Goal: Find specific page/section: Find specific page/section

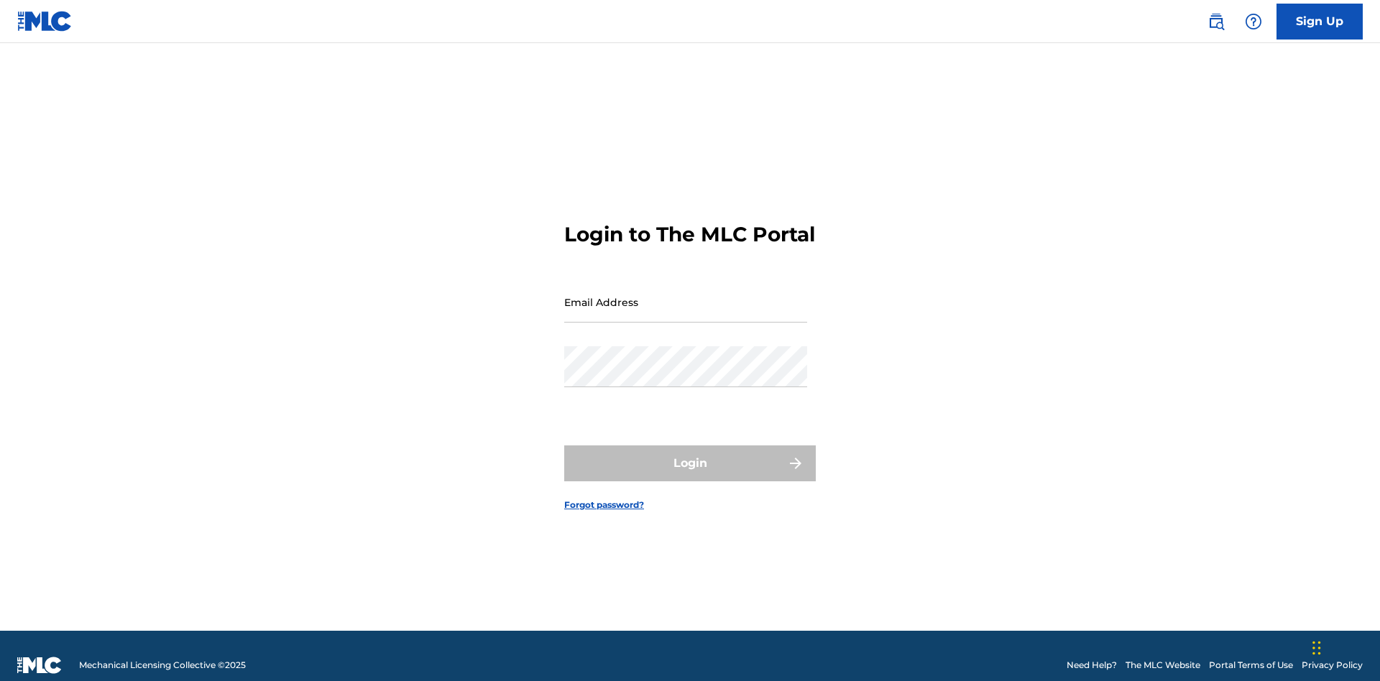
scroll to position [19, 0]
click at [685, 295] on input "Email Address" at bounding box center [685, 302] width 243 height 41
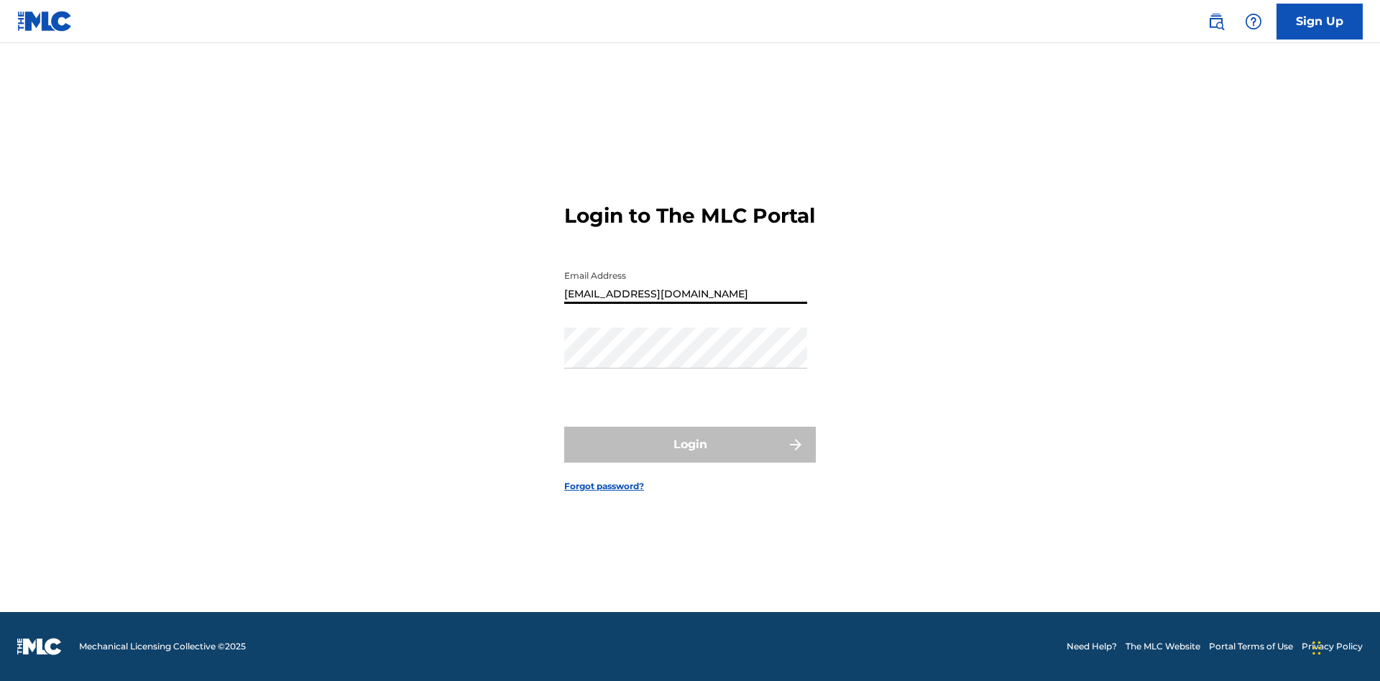
type input "[EMAIL_ADDRESS][DOMAIN_NAME]"
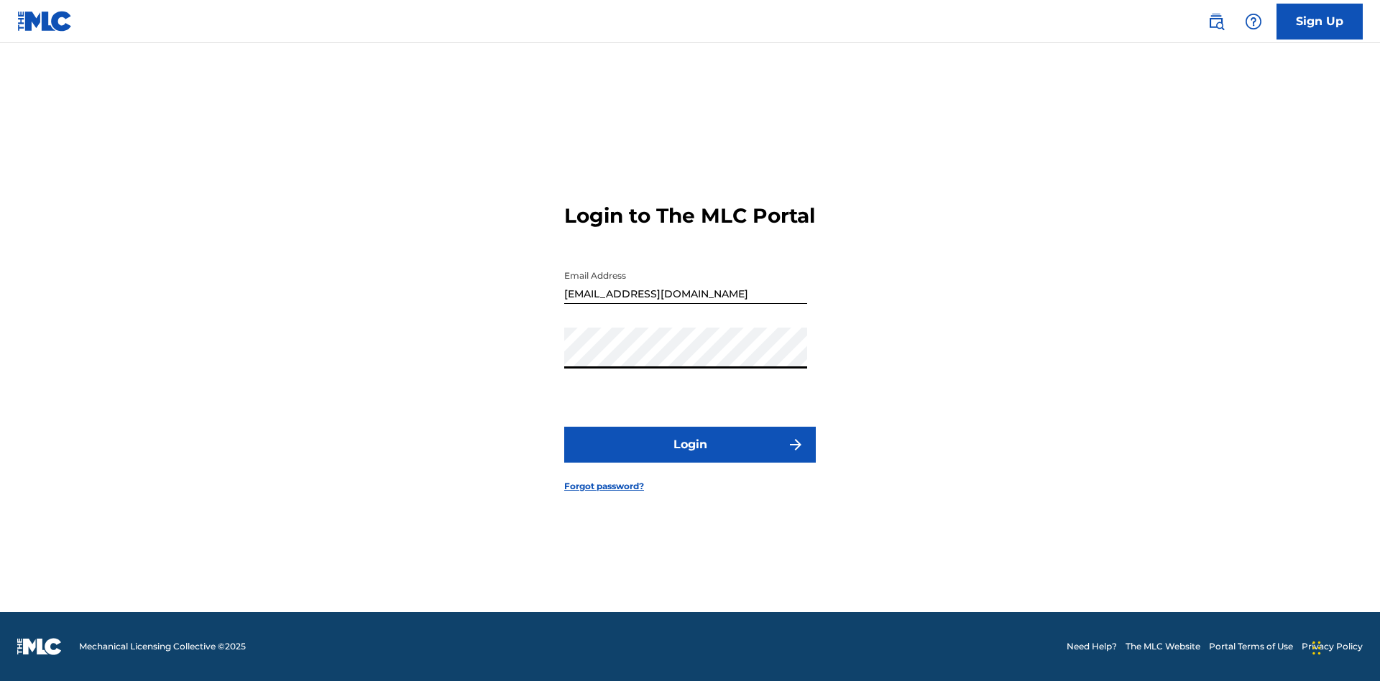
click at [690, 457] on button "Login" at bounding box center [689, 445] width 251 height 36
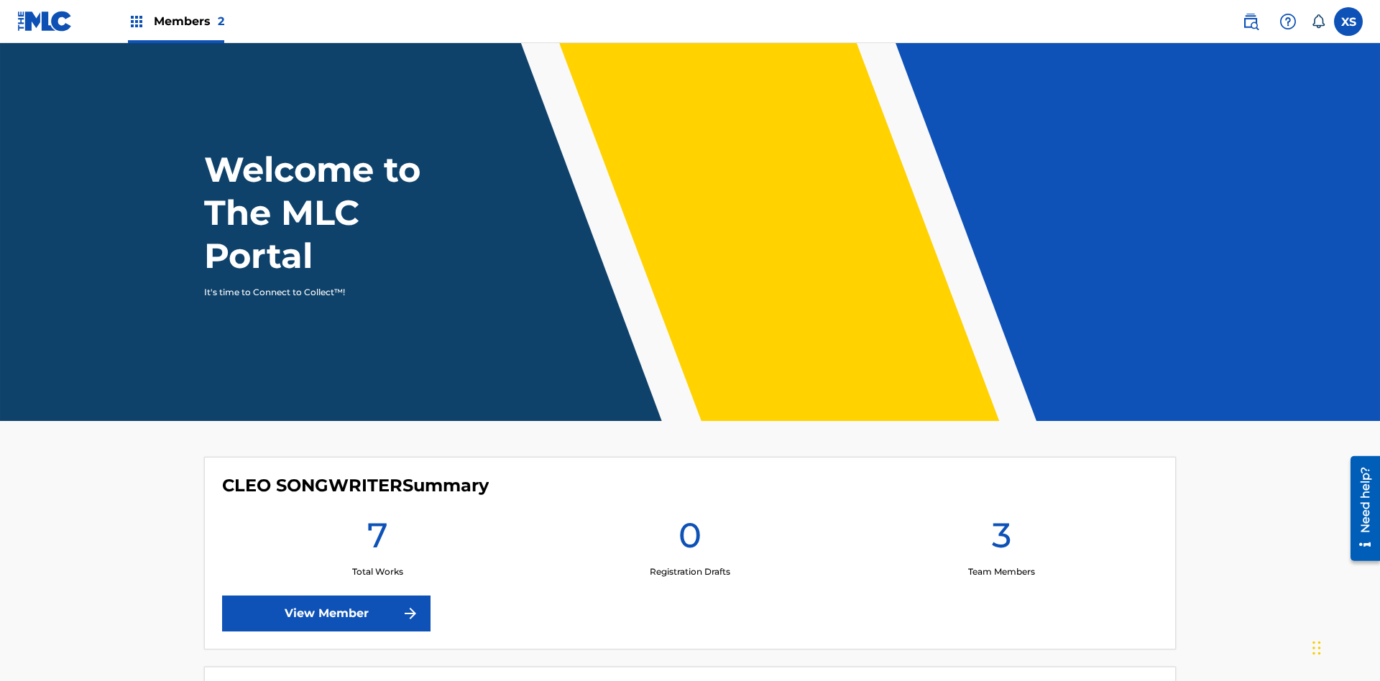
scroll to position [62, 0]
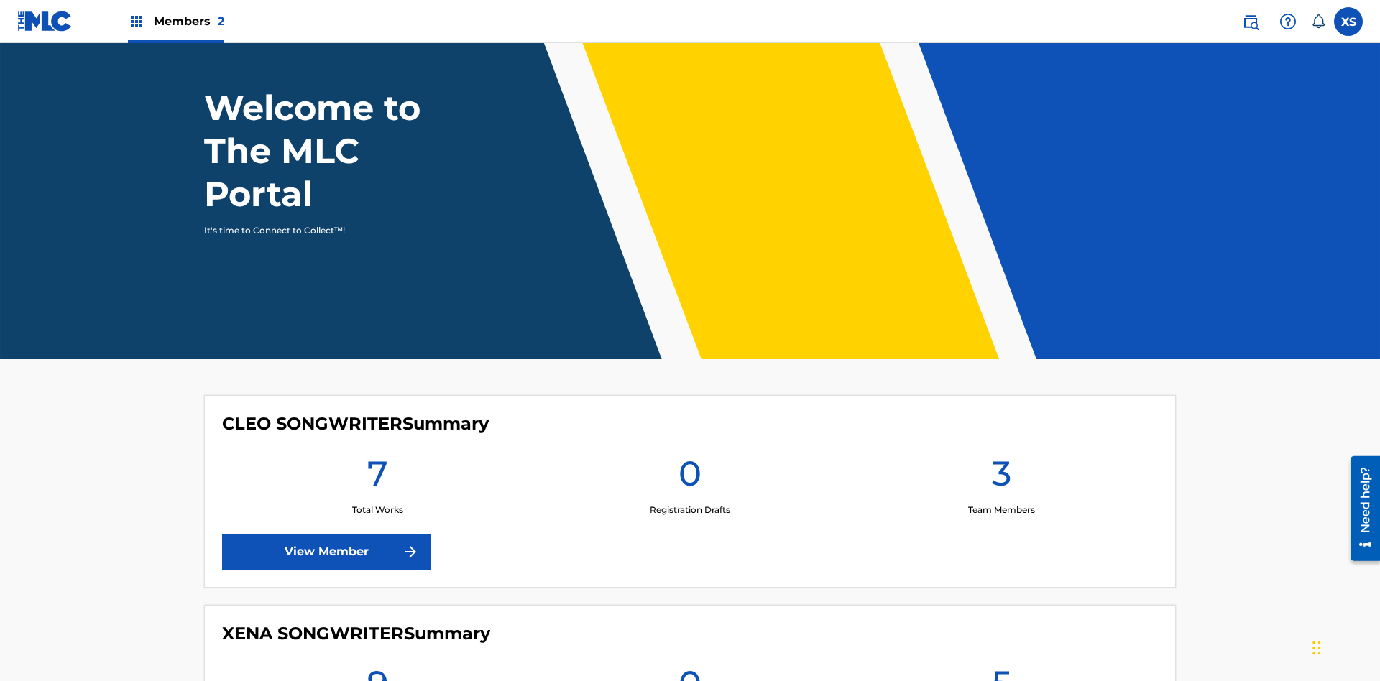
click at [175, 21] on span "Members 2" at bounding box center [189, 21] width 70 height 17
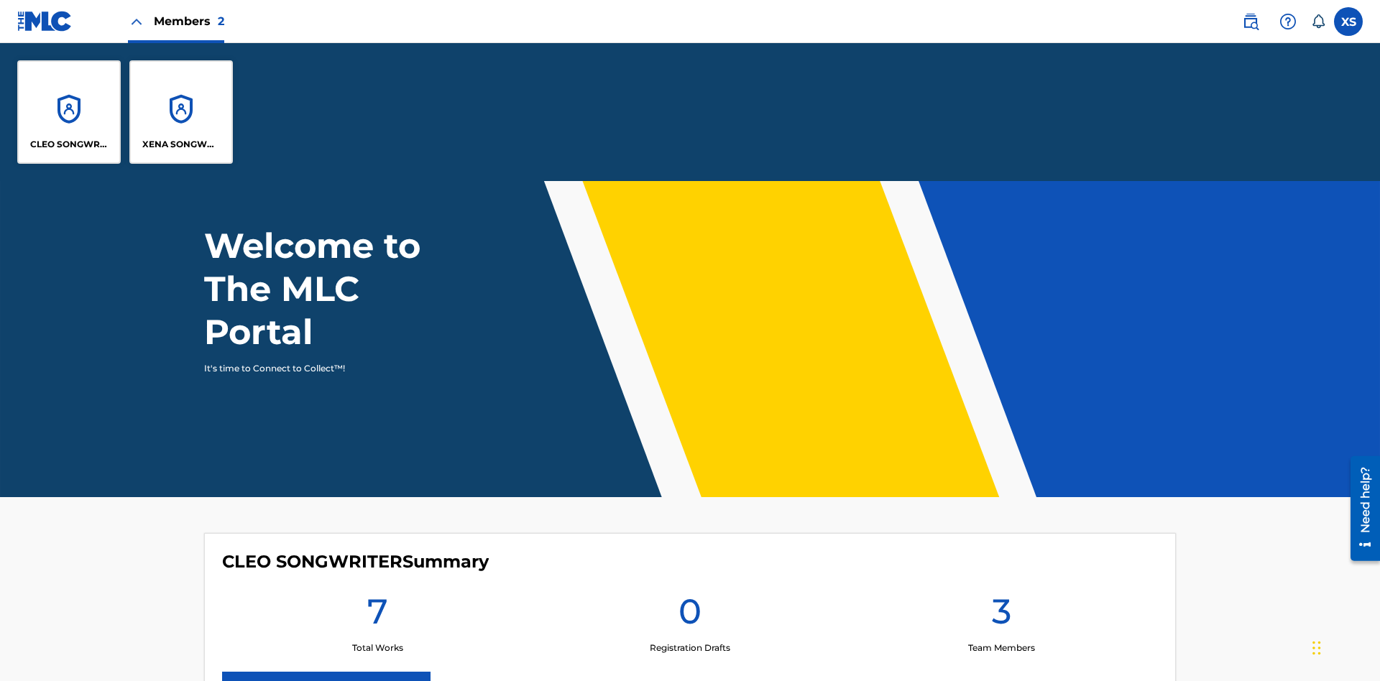
scroll to position [0, 0]
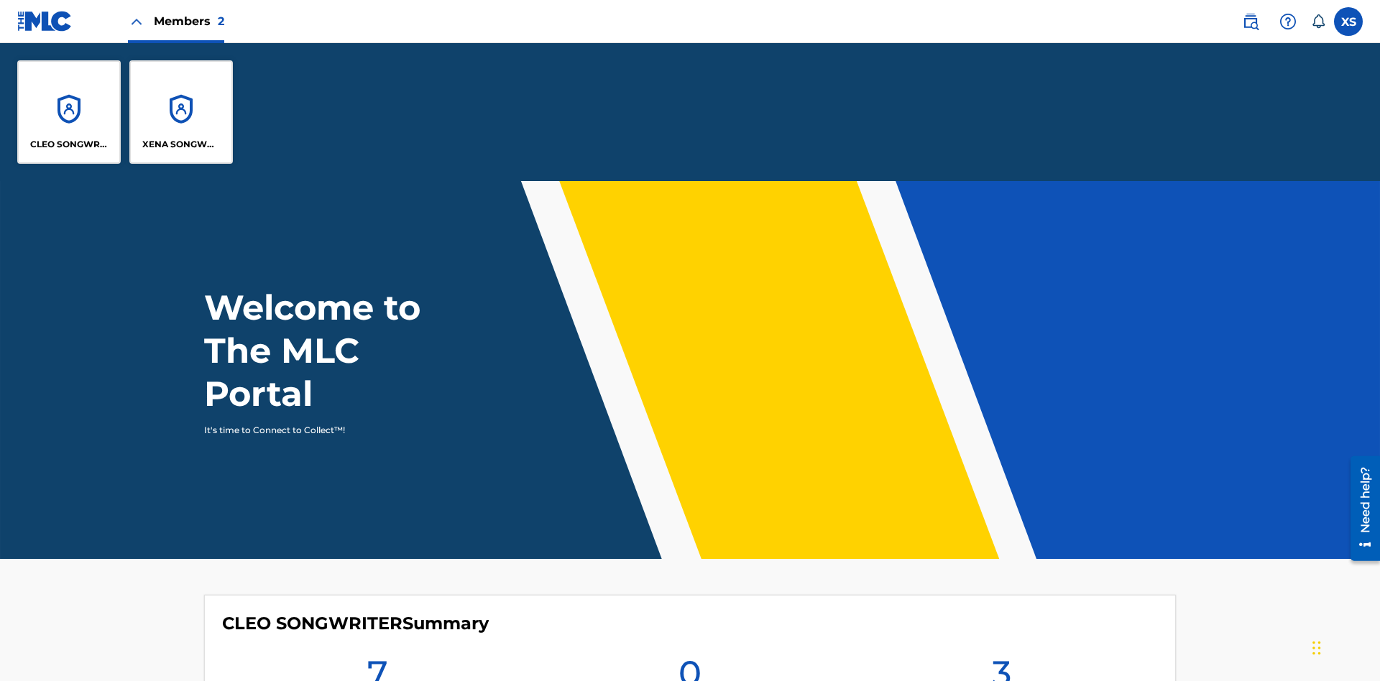
click at [69, 144] on p "CLEO SONGWRITER" at bounding box center [69, 144] width 78 height 13
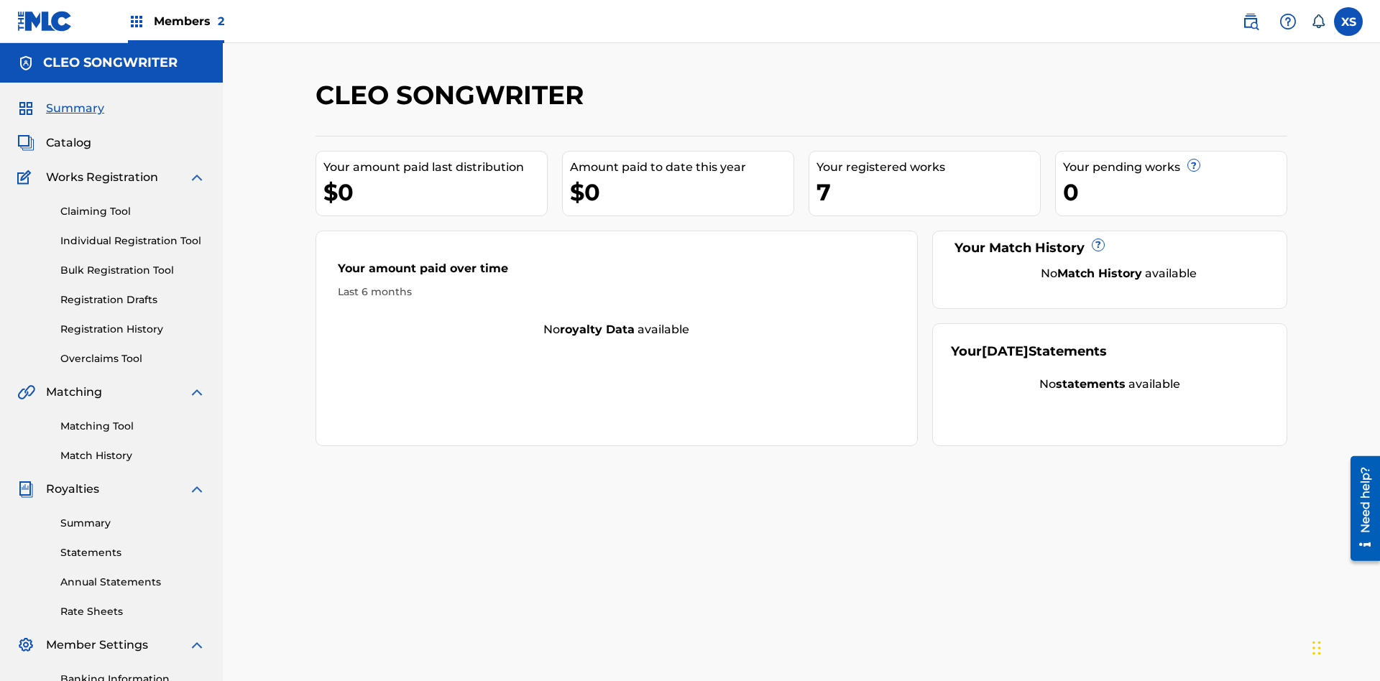
click at [68, 134] on span "Catalog" at bounding box center [68, 142] width 45 height 17
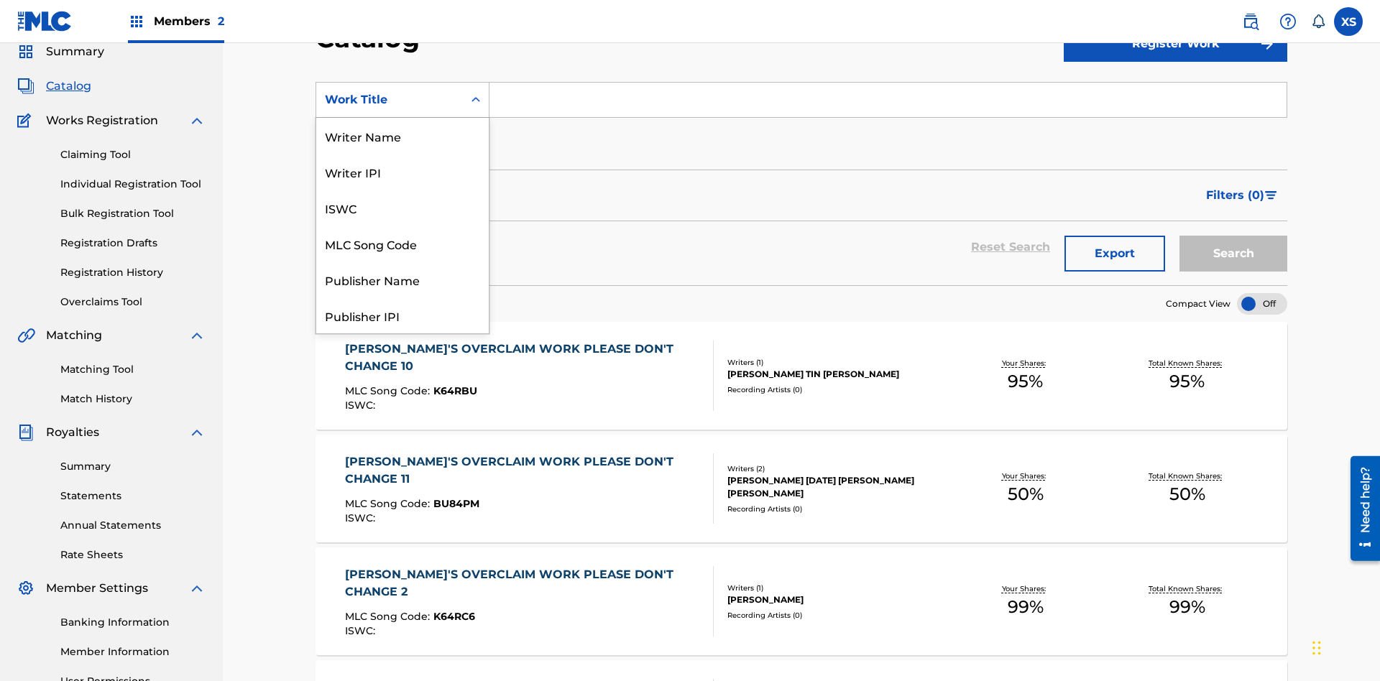
scroll to position [216, 0]
click at [402, 315] on div "Work Title" at bounding box center [402, 315] width 172 height 36
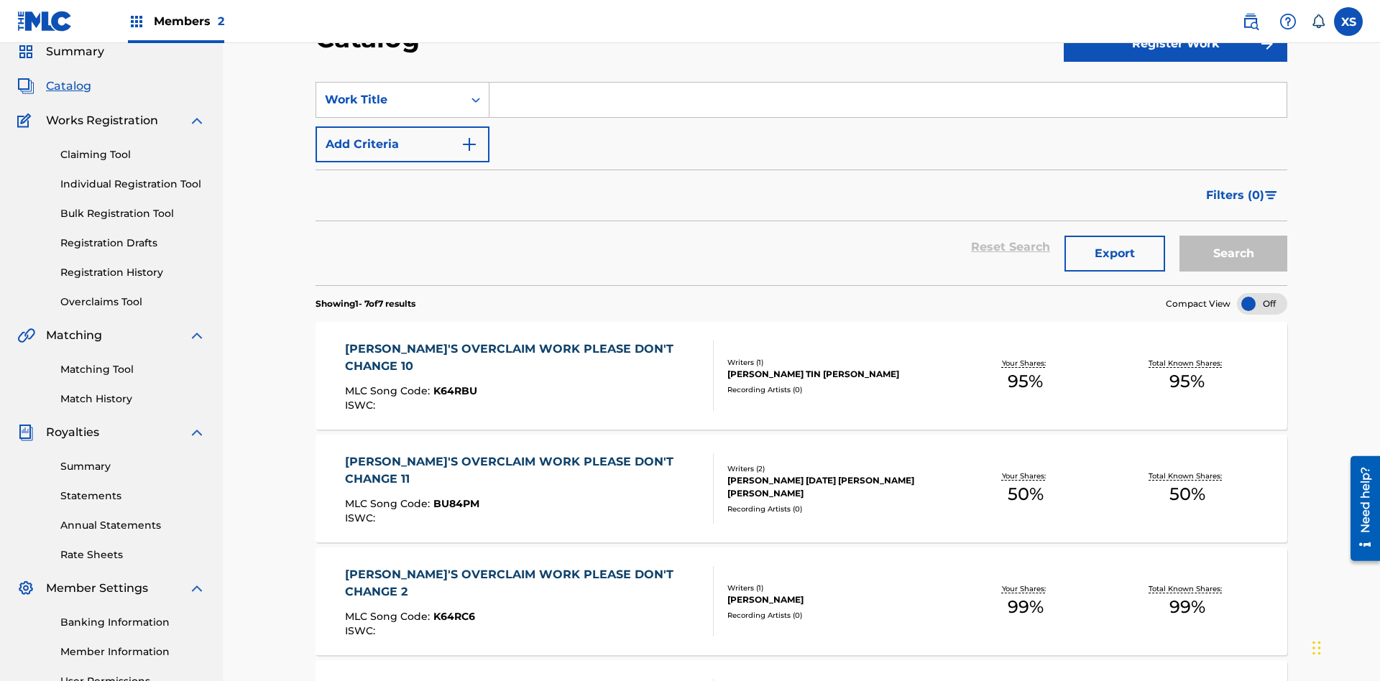
click at [887, 103] on input "Search Form" at bounding box center [887, 100] width 797 height 34
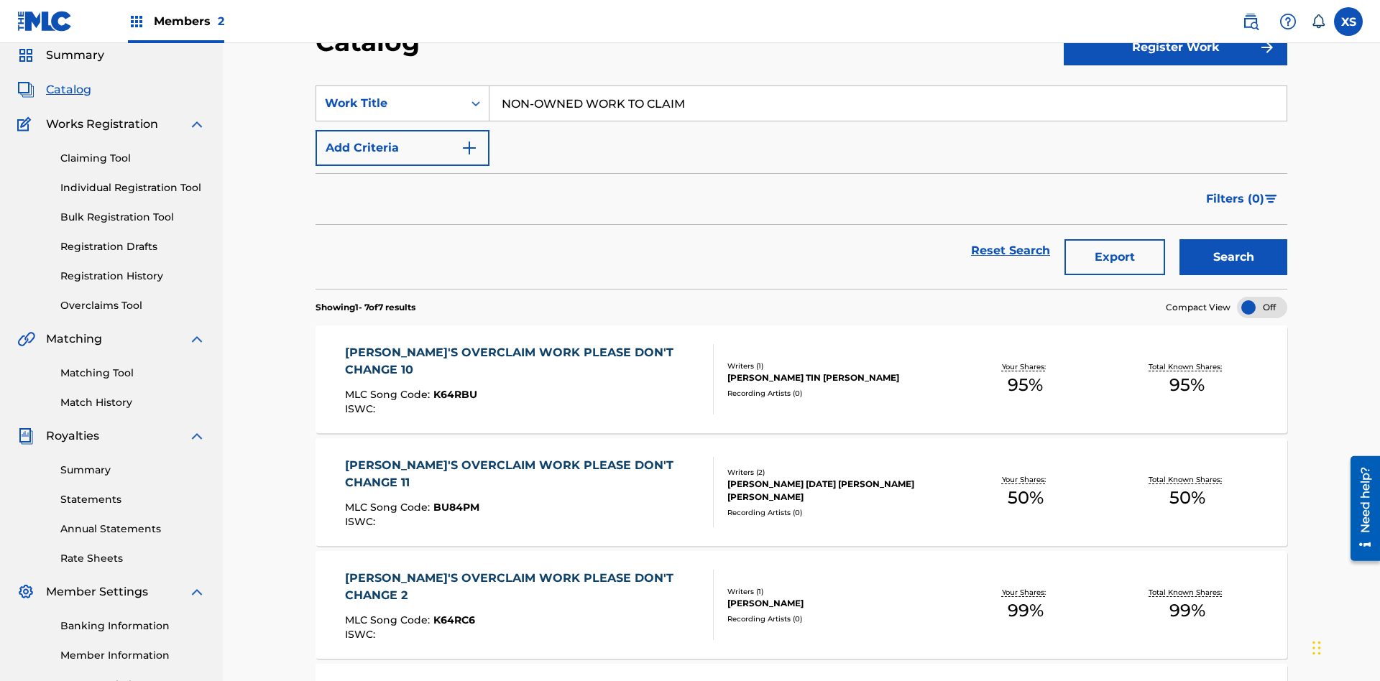
type input "NON-OWNED WORK TO CLAIM"
click at [1233, 239] on button "Search" at bounding box center [1233, 257] width 108 height 36
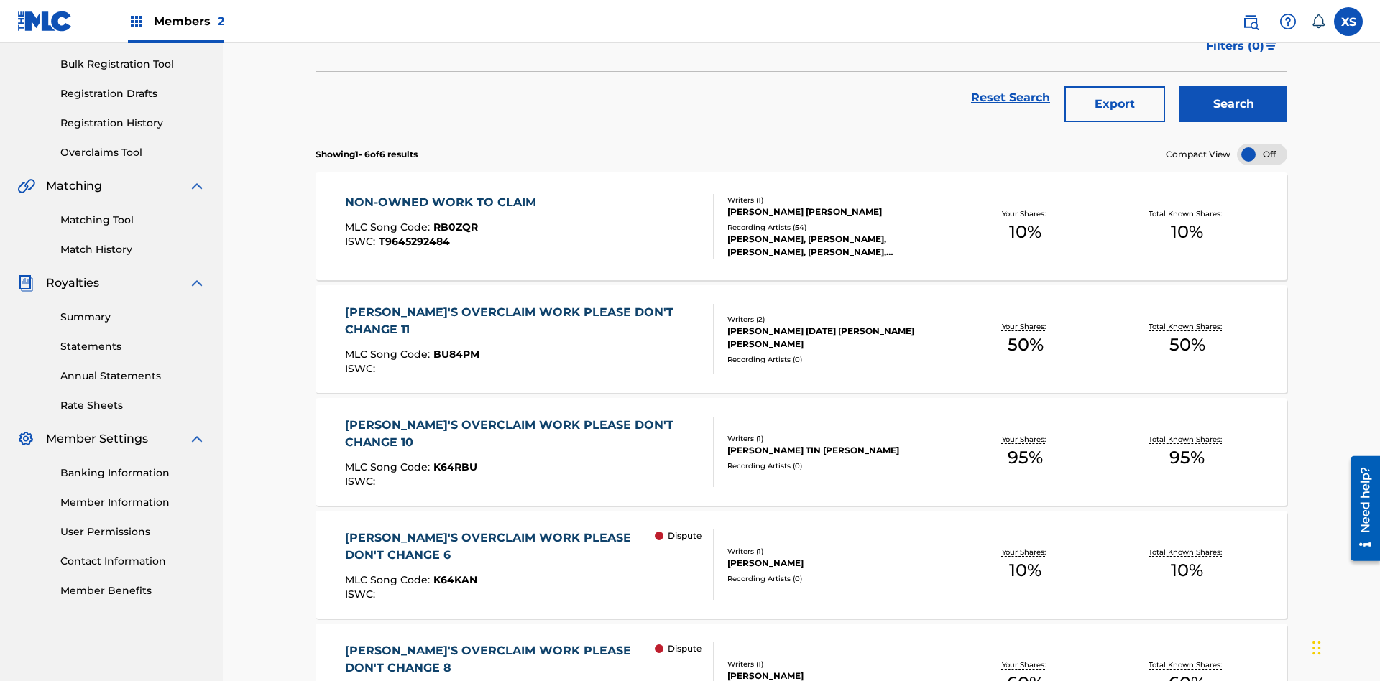
scroll to position [0, 0]
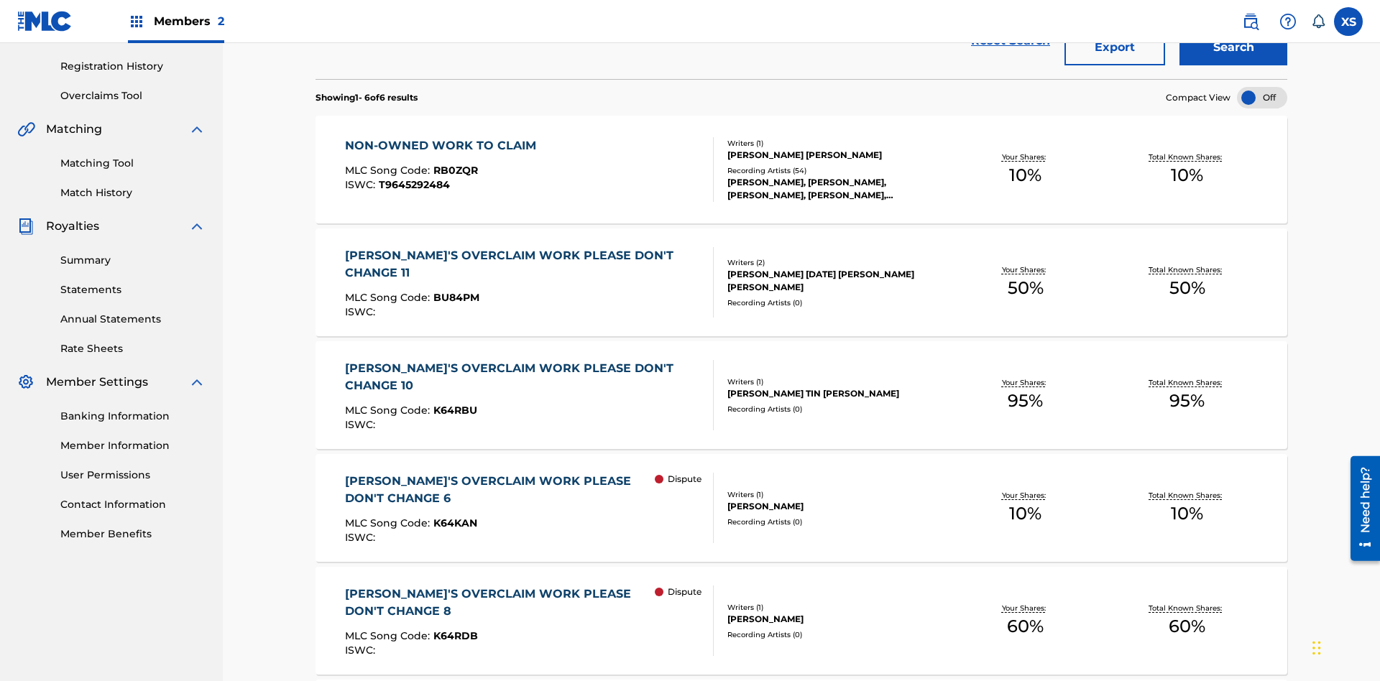
click at [453, 164] on span "RB0ZQR" at bounding box center [455, 170] width 45 height 13
